Goal: Find specific page/section: Find specific page/section

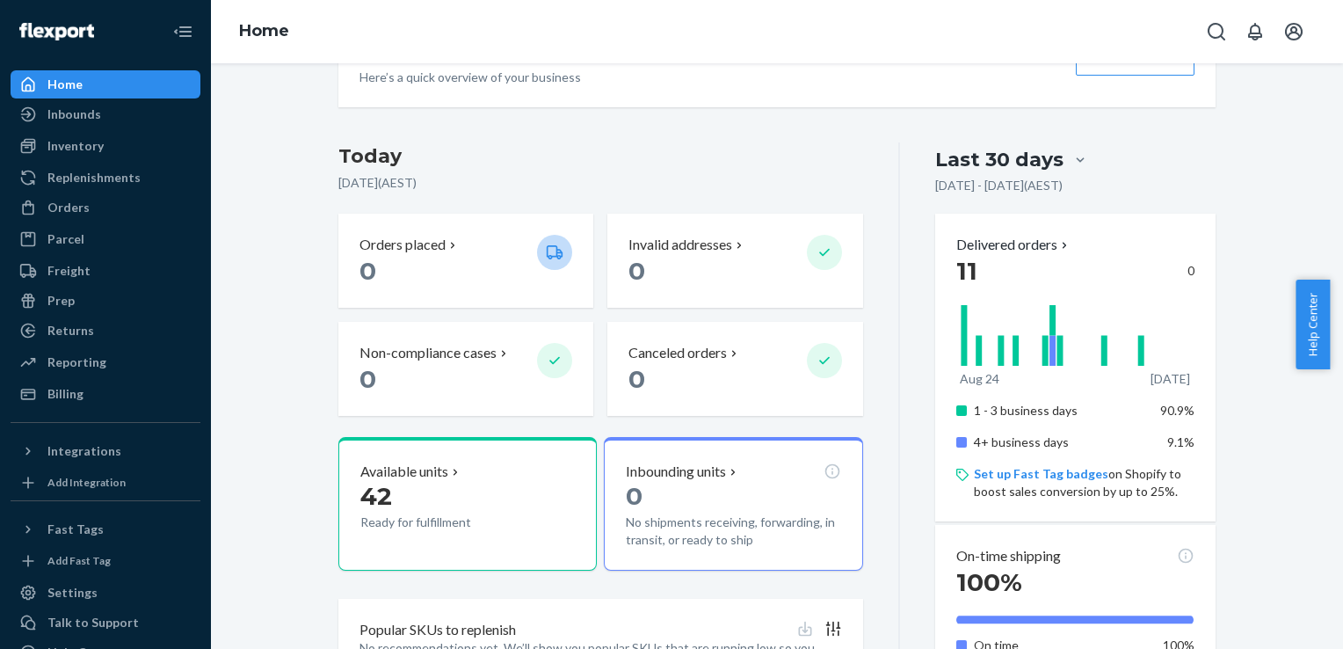
scroll to position [322, 0]
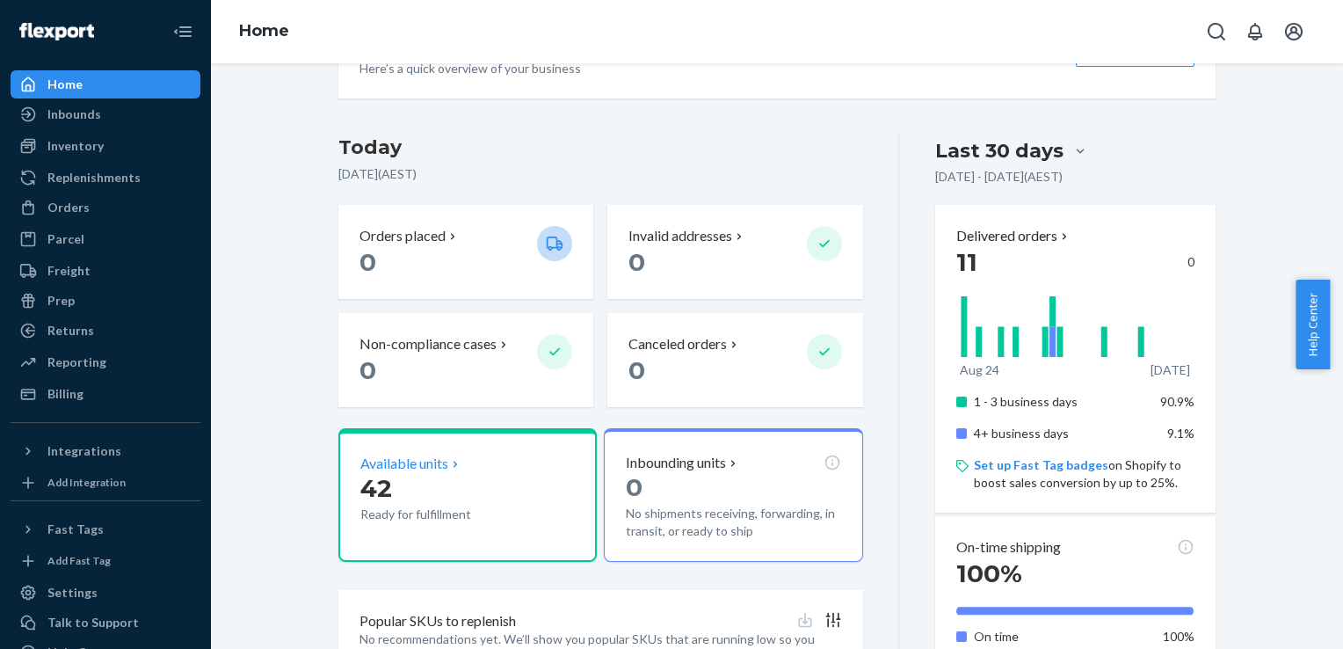
click at [476, 480] on p "42" at bounding box center [441, 488] width 163 height 32
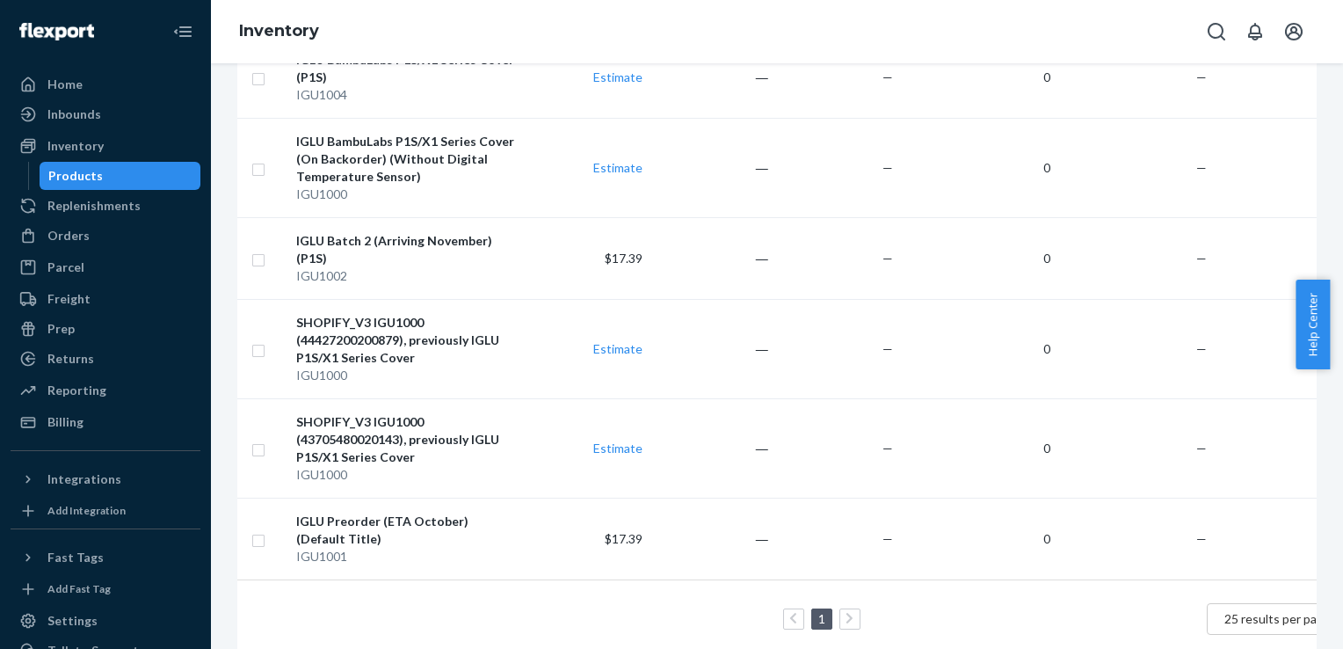
scroll to position [334, 0]
